Goal: Navigation & Orientation: Find specific page/section

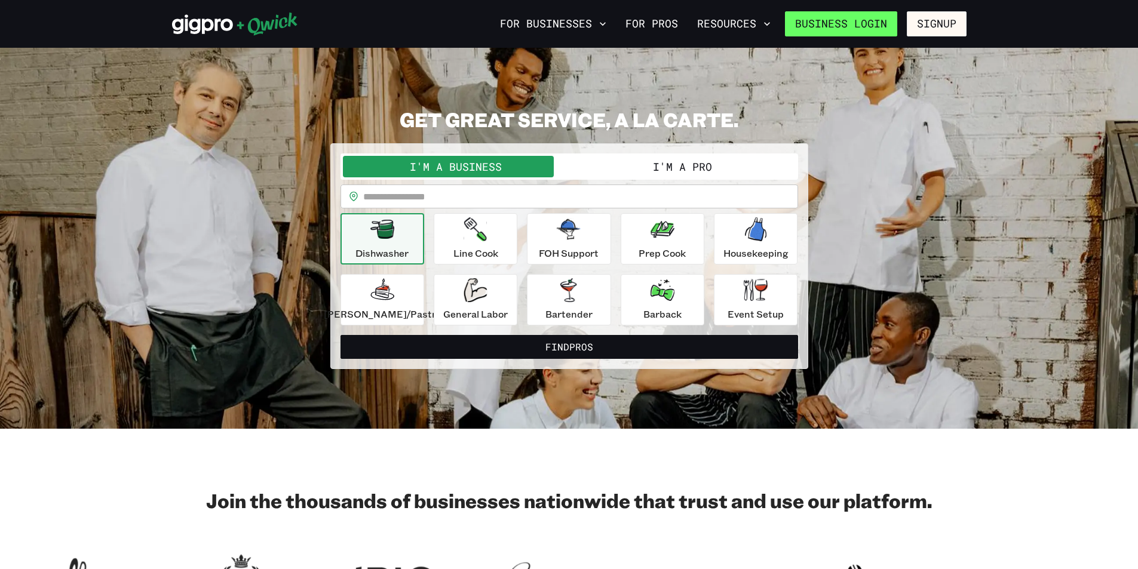
click at [875, 22] on link "Business Login" at bounding box center [841, 23] width 112 height 25
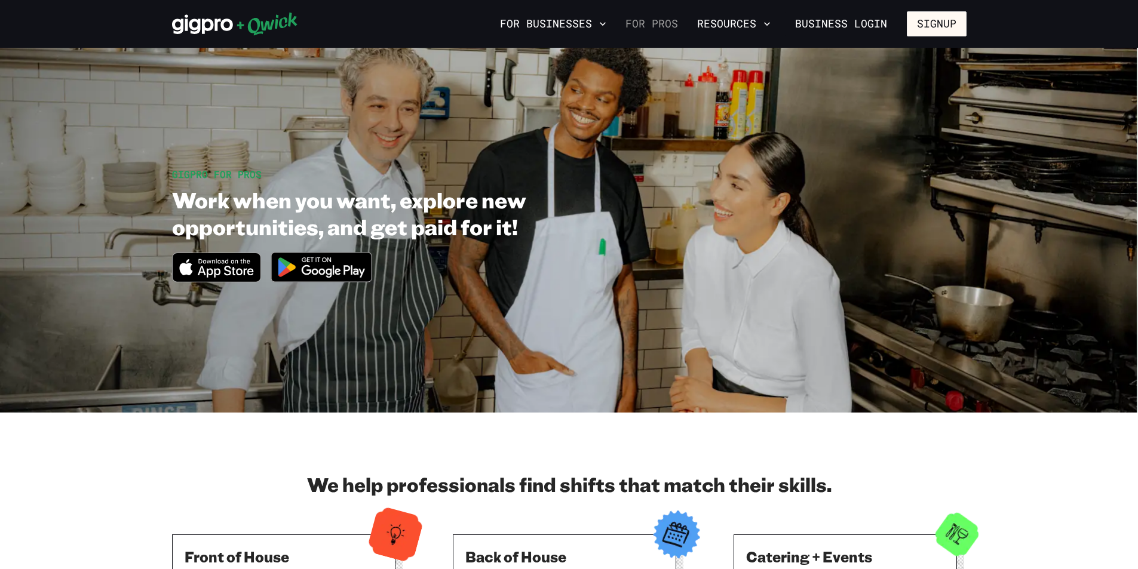
click at [645, 27] on link "For Pros" at bounding box center [652, 24] width 62 height 20
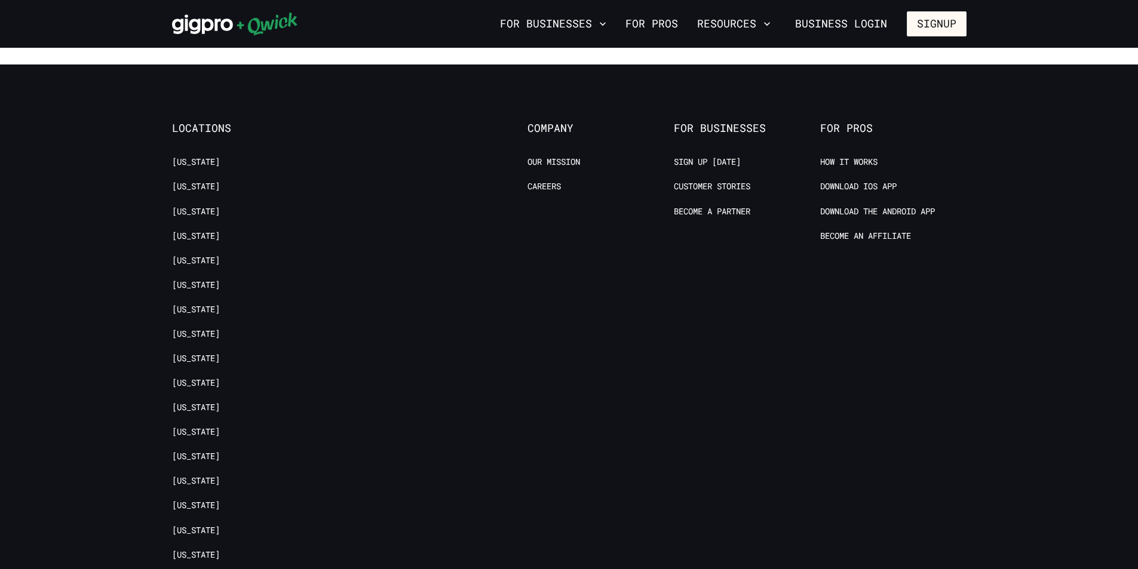
scroll to position [2430, 0]
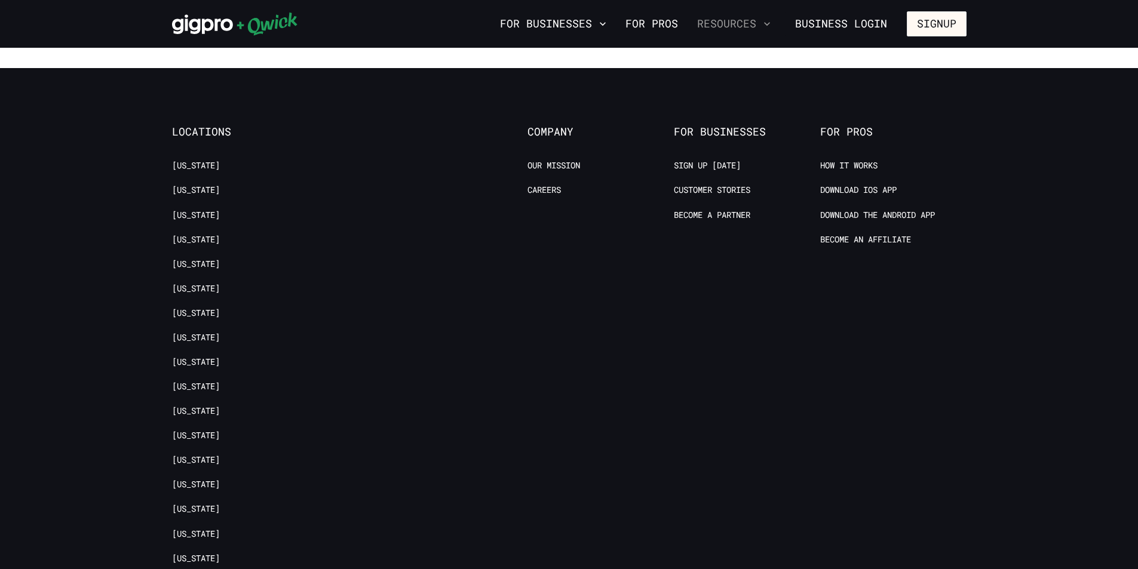
click at [740, 26] on button "Resources" at bounding box center [734, 24] width 83 height 20
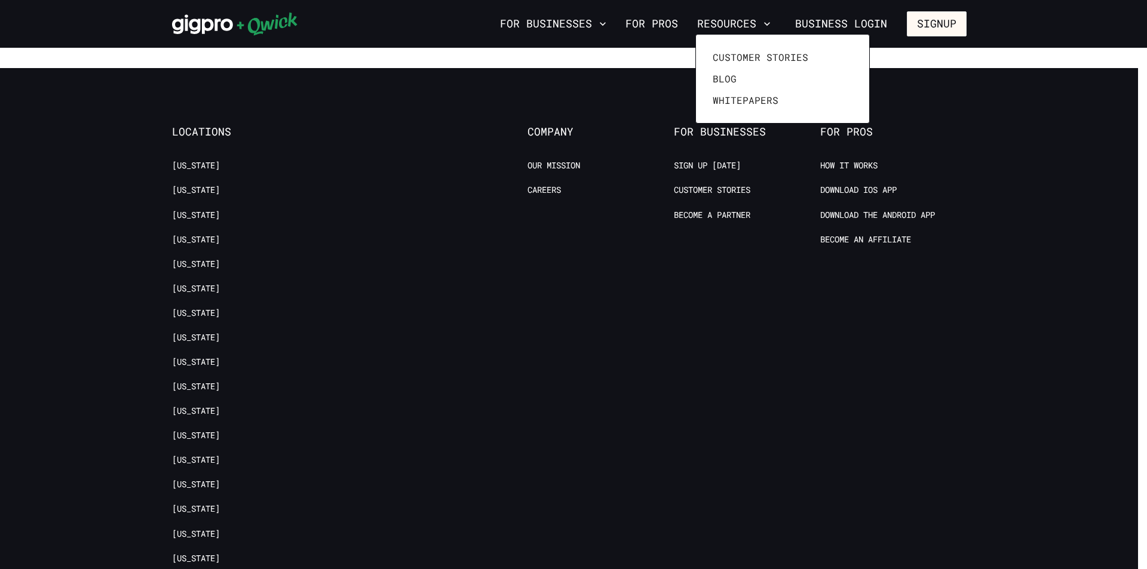
click at [660, 27] on div at bounding box center [573, 284] width 1147 height 569
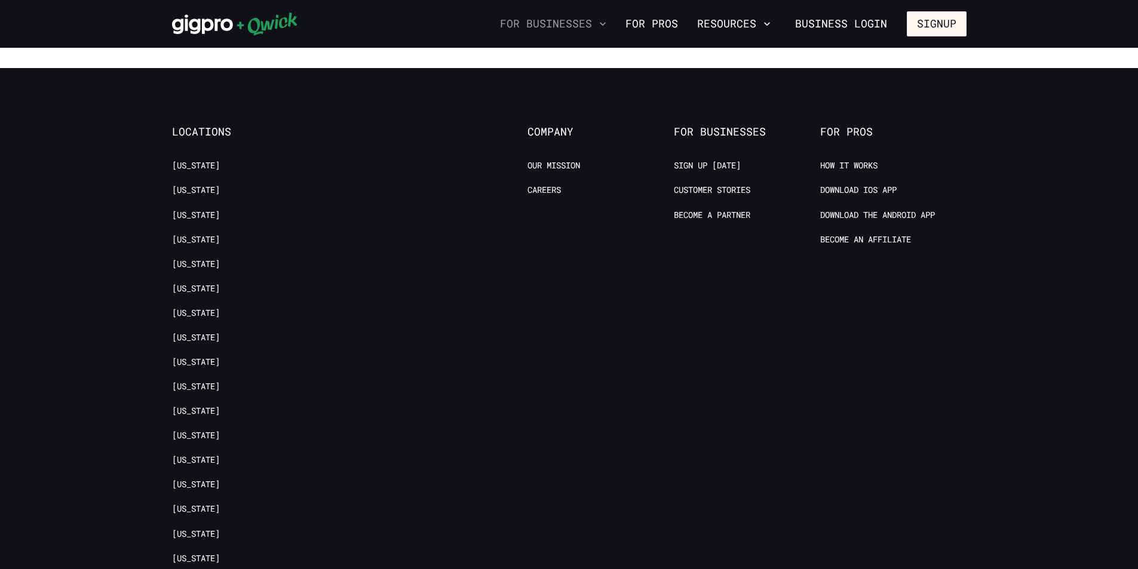
click at [570, 25] on button "For Businesses" at bounding box center [553, 24] width 116 height 20
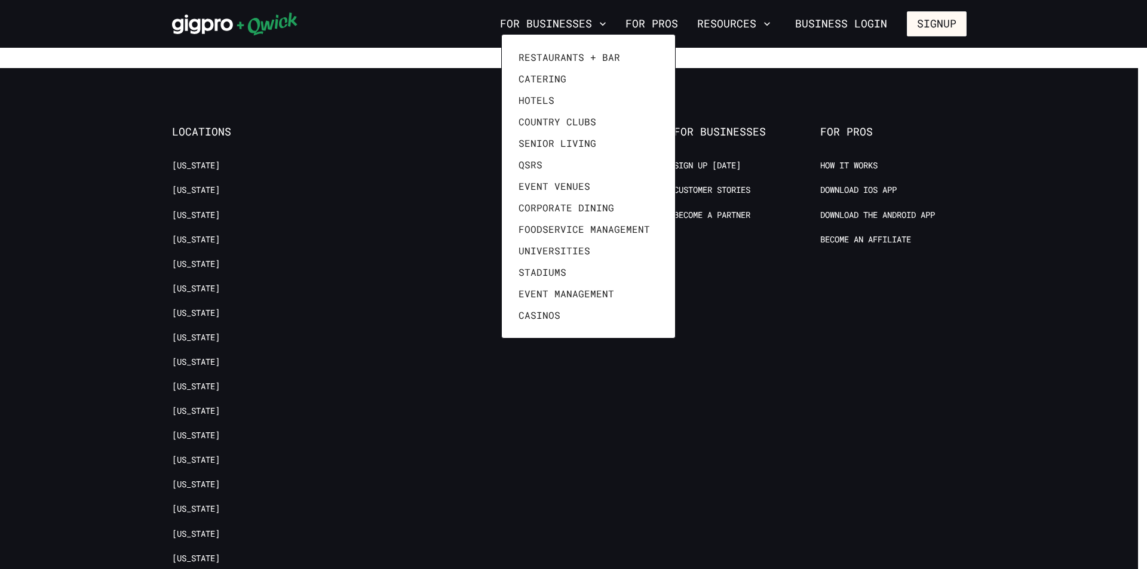
drag, startPoint x: 446, startPoint y: 150, endPoint x: 330, endPoint y: 15, distance: 178.0
click at [446, 149] on div at bounding box center [573, 284] width 1147 height 569
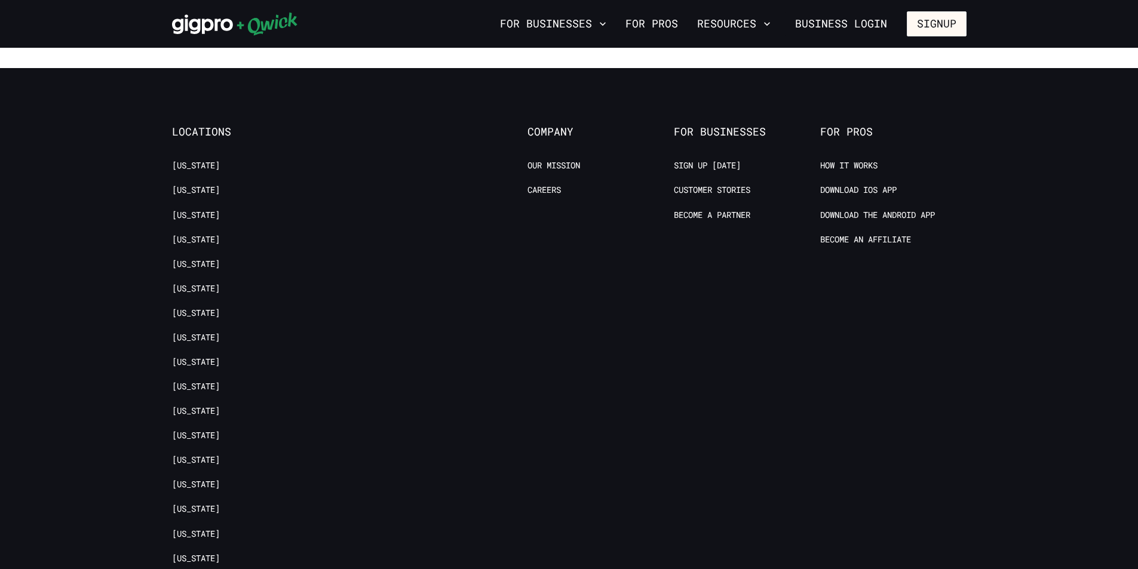
click at [1098, 165] on footer "Locations [US_STATE] [US_STATE] [US_STATE] [US_STATE] [US_STATE] [US_STATE] [US…" at bounding box center [569, 485] width 1138 height 835
click at [768, 19] on icon "button" at bounding box center [767, 24] width 12 height 12
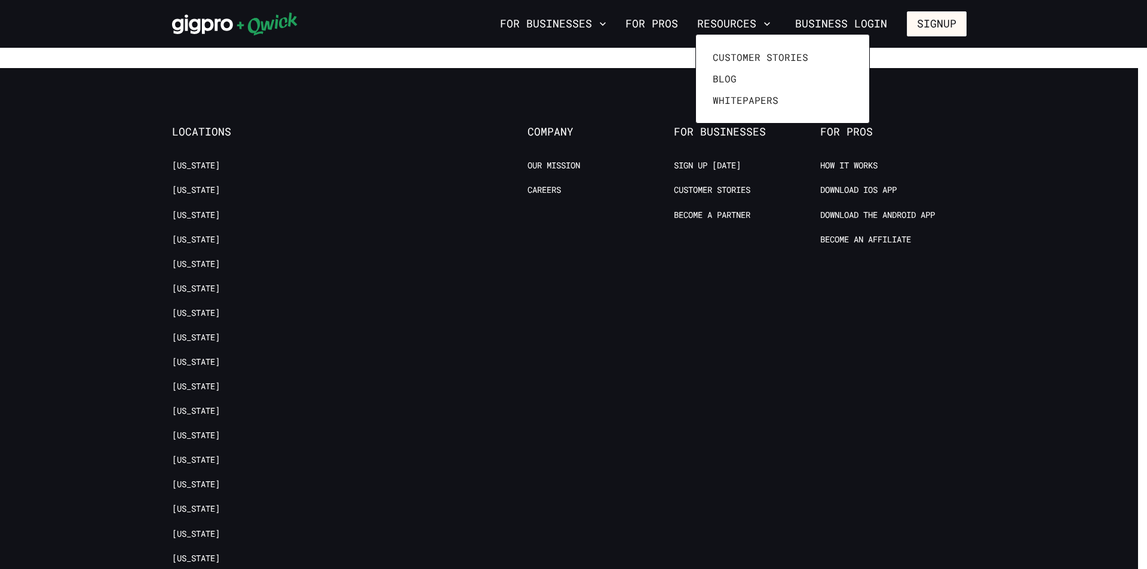
drag, startPoint x: 1024, startPoint y: 271, endPoint x: 1023, endPoint y: 264, distance: 6.6
click at [1025, 271] on div at bounding box center [573, 284] width 1147 height 569
